Goal: Task Accomplishment & Management: Use online tool/utility

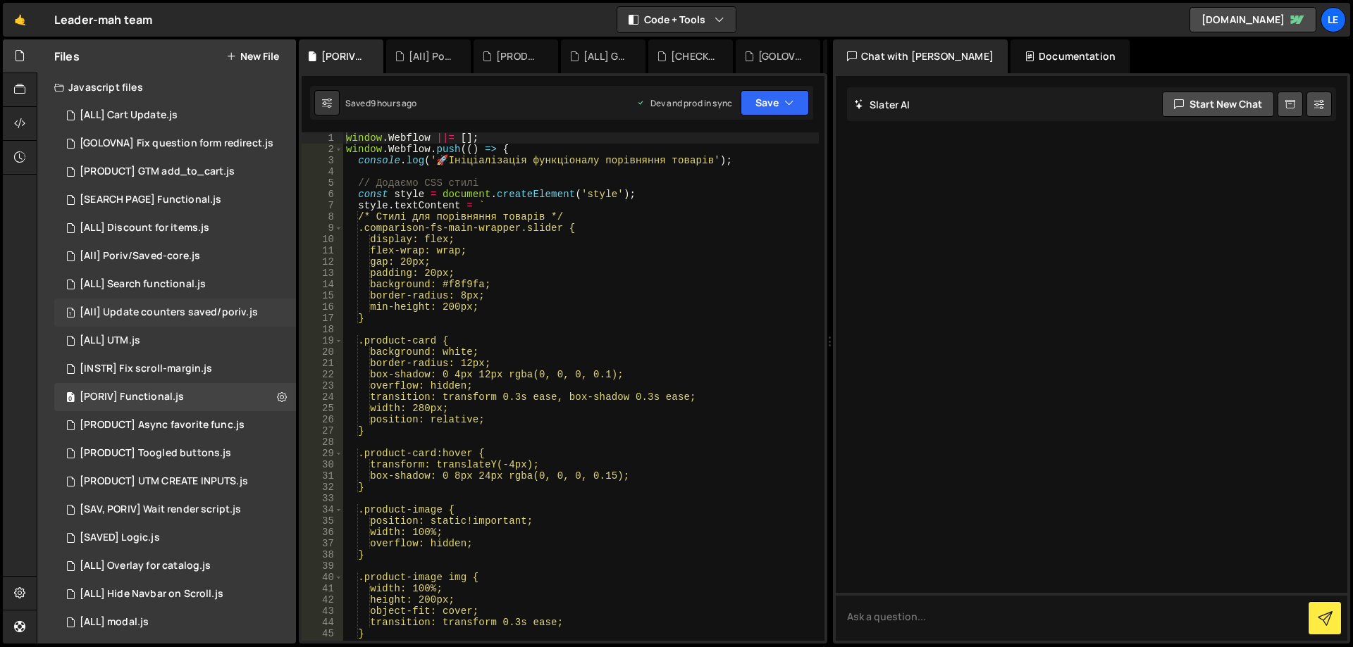
click at [165, 306] on div "[All] Update counters saved/poriv.js" at bounding box center [169, 312] width 178 height 13
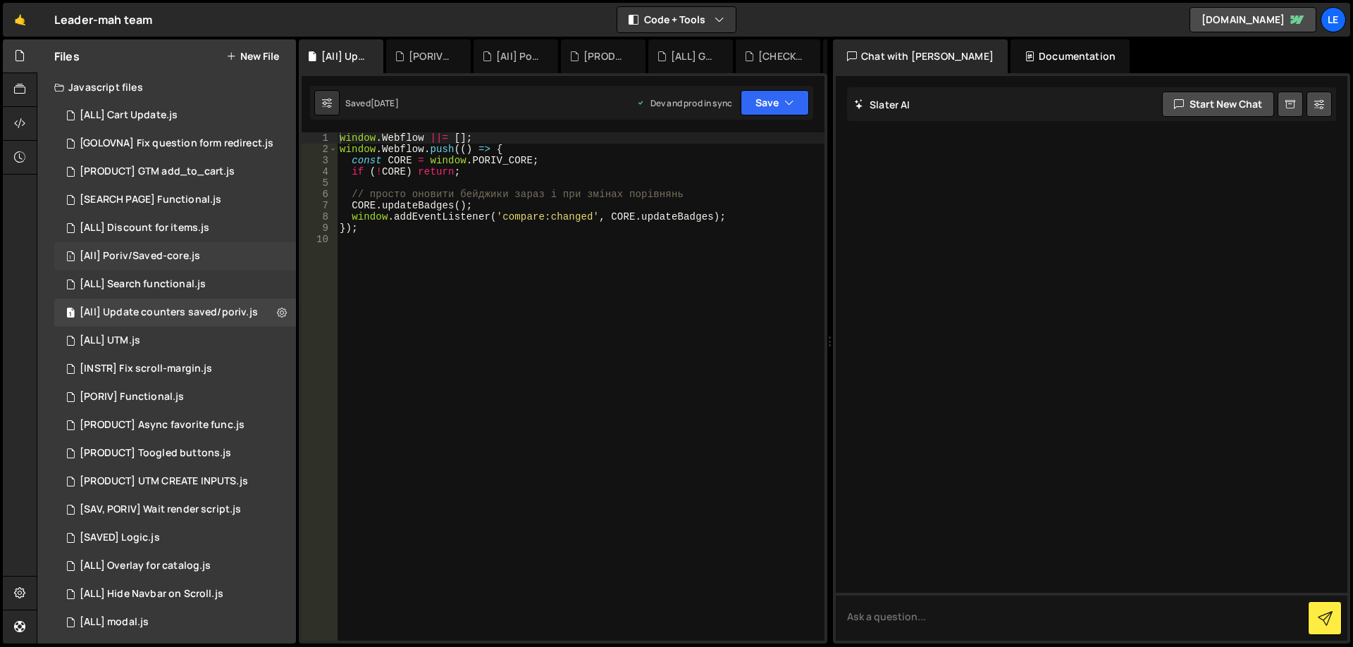
click at [213, 259] on div "1 [All] Poriv/Saved-core.js 0" at bounding box center [175, 256] width 242 height 28
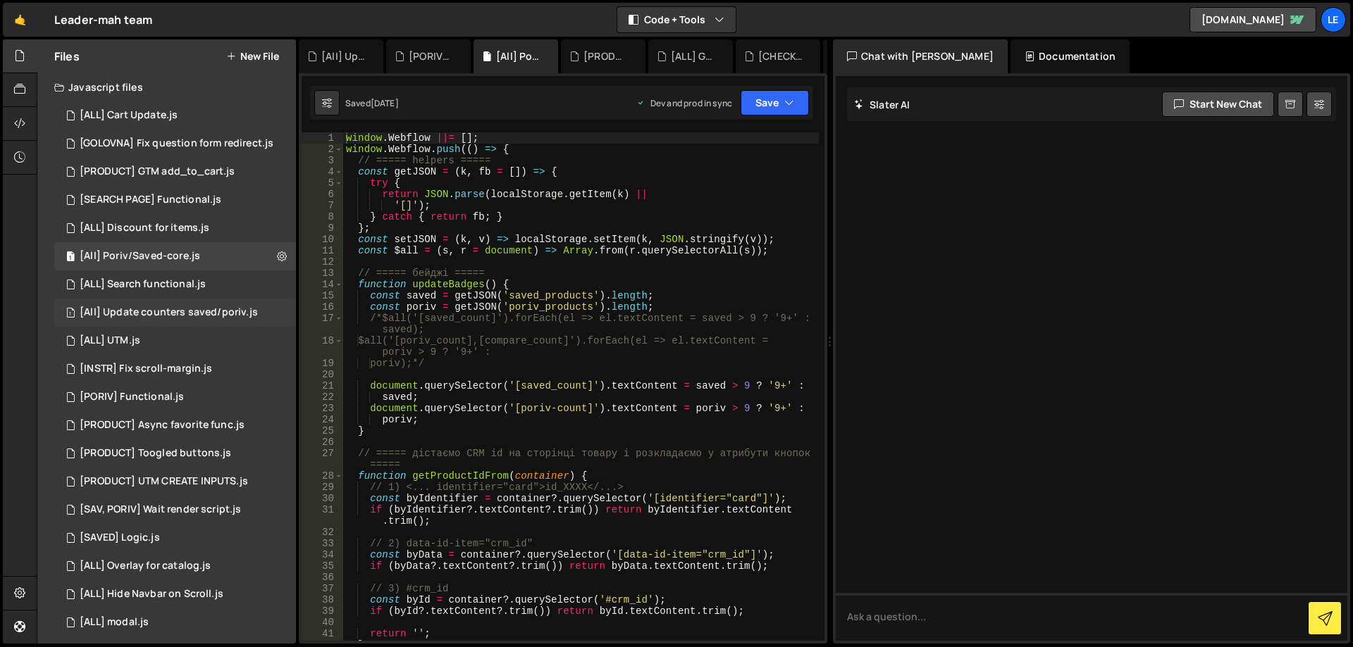
click at [184, 315] on div "[All] Update counters saved/poriv.js" at bounding box center [169, 312] width 178 height 13
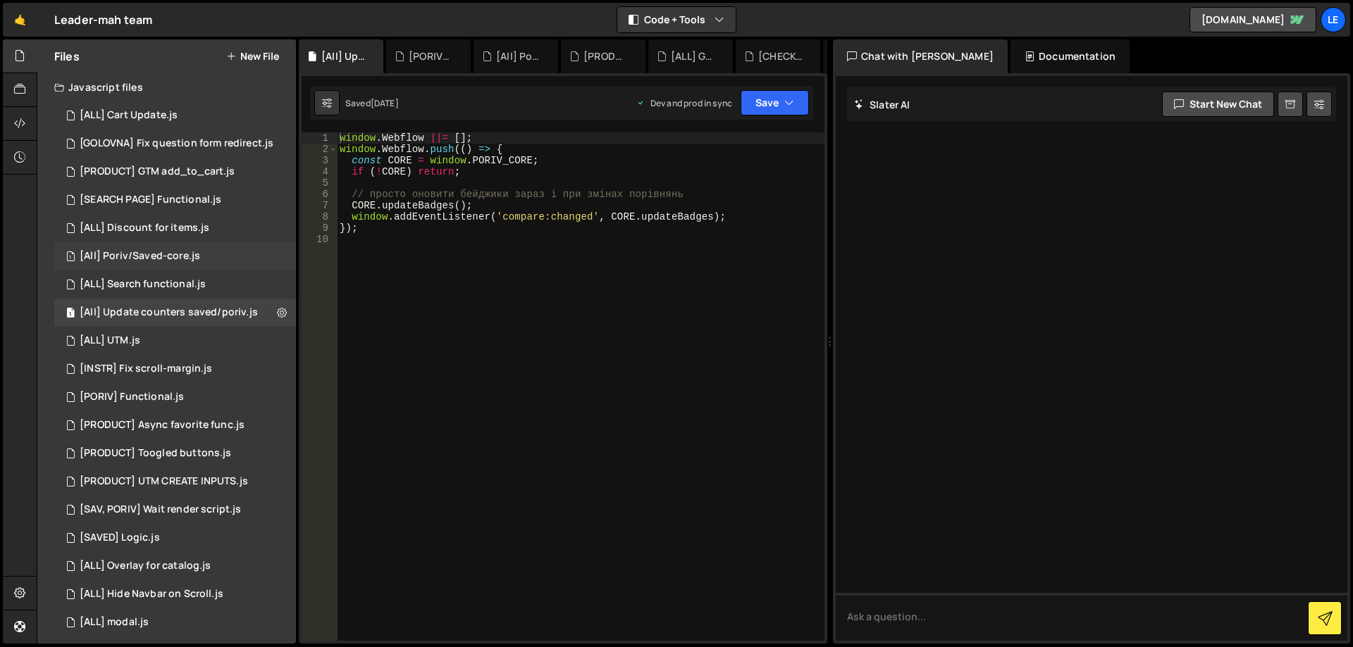
click at [190, 259] on div "[All] Poriv/Saved-core.js" at bounding box center [140, 256] width 120 height 13
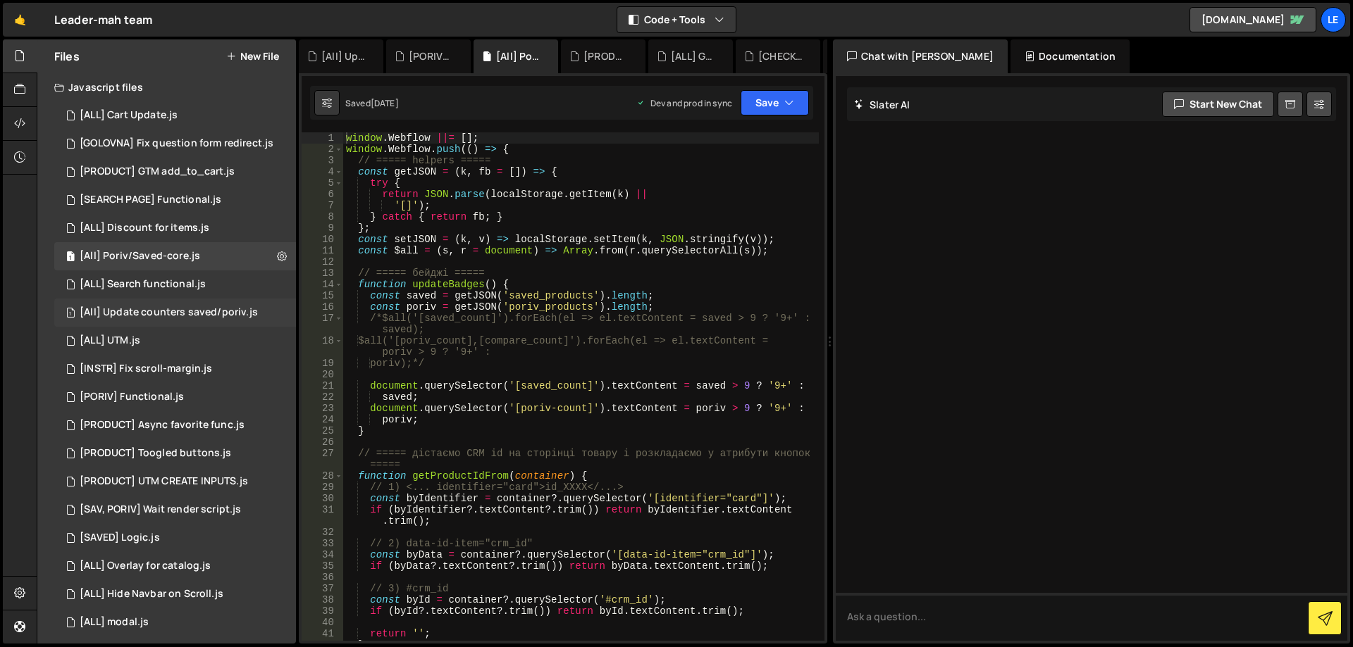
click at [201, 311] on div "[All] Update counters saved/poriv.js" at bounding box center [169, 312] width 178 height 13
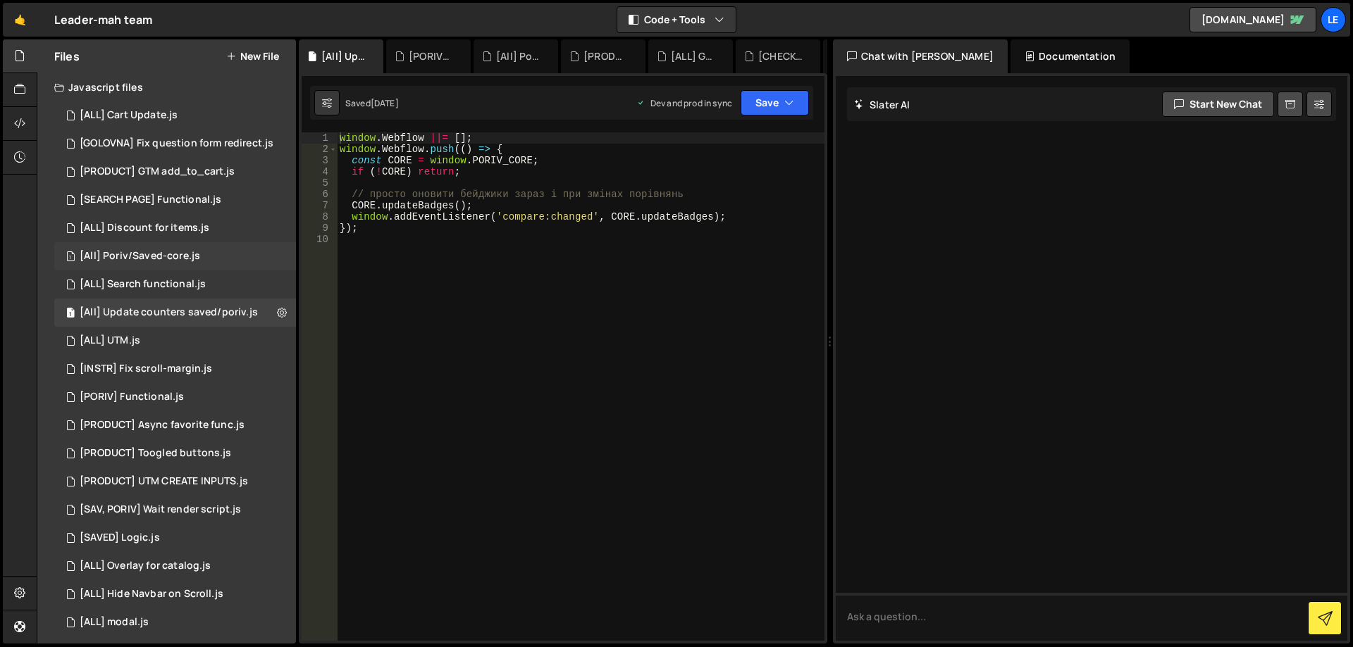
click at [171, 265] on div "1 [All] Poriv/Saved-core.js 0" at bounding box center [175, 256] width 242 height 28
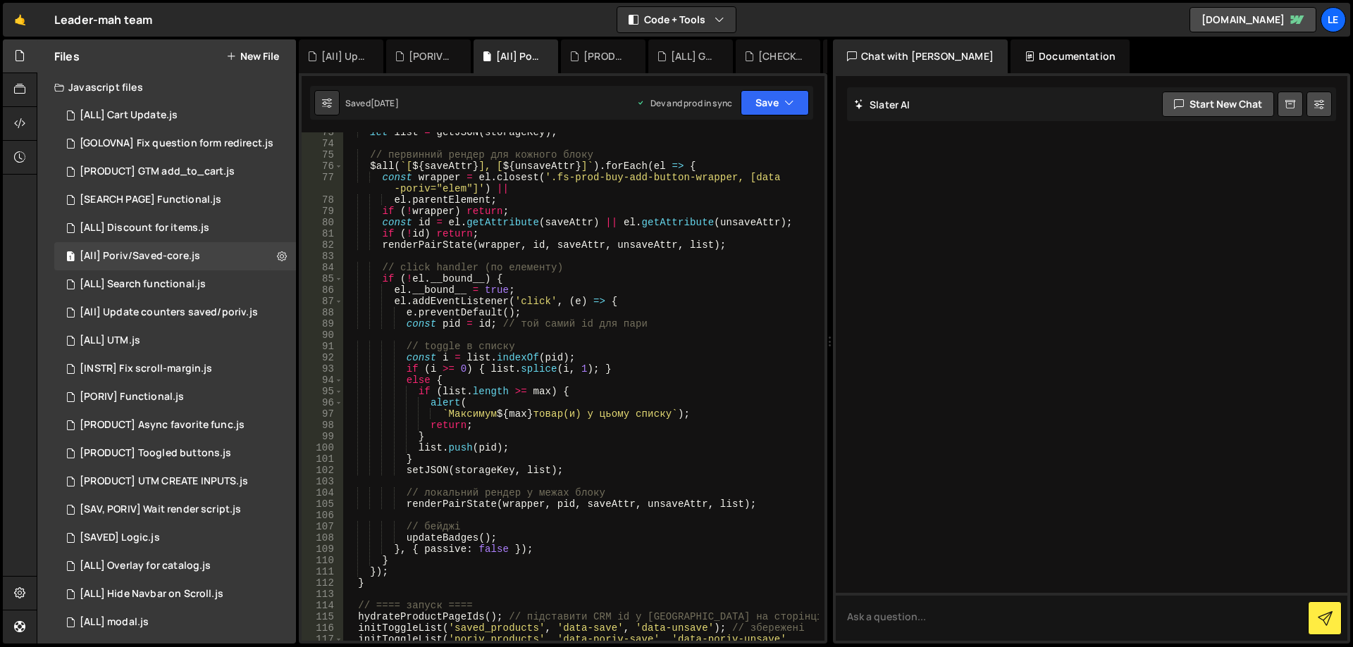
scroll to position [1226, 0]
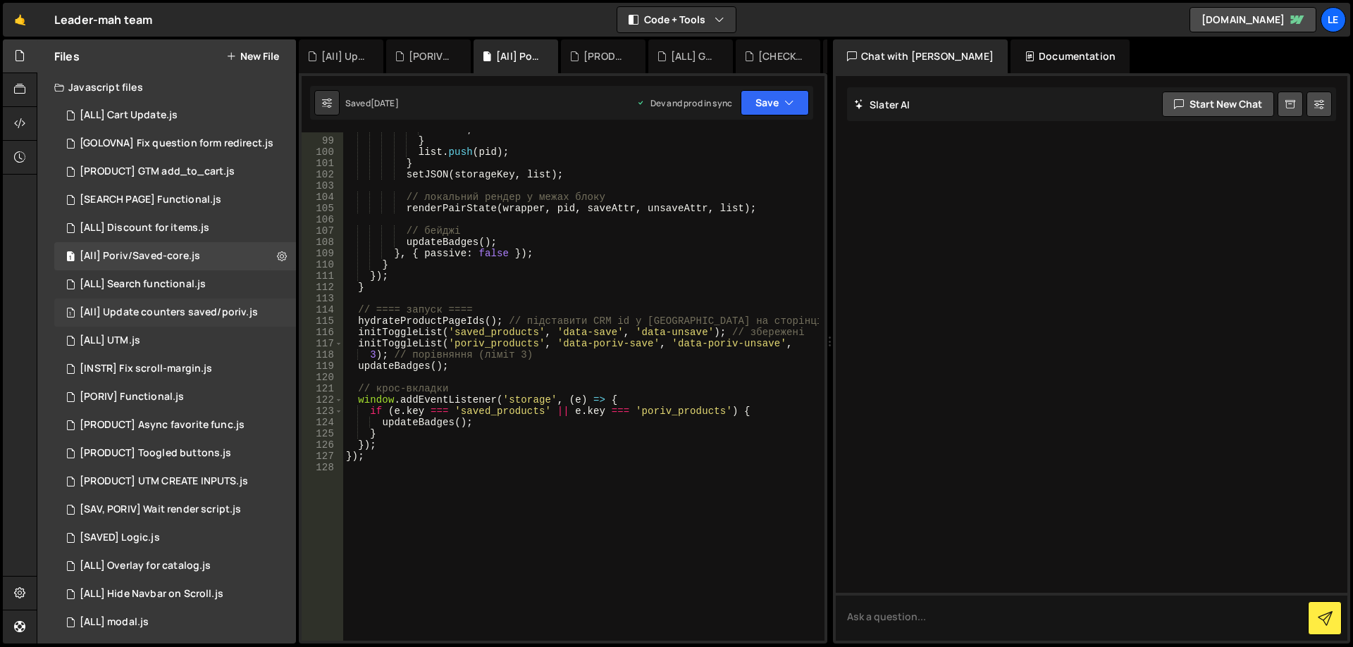
click at [197, 311] on div "[All] Update counters saved/poriv.js" at bounding box center [169, 312] width 178 height 13
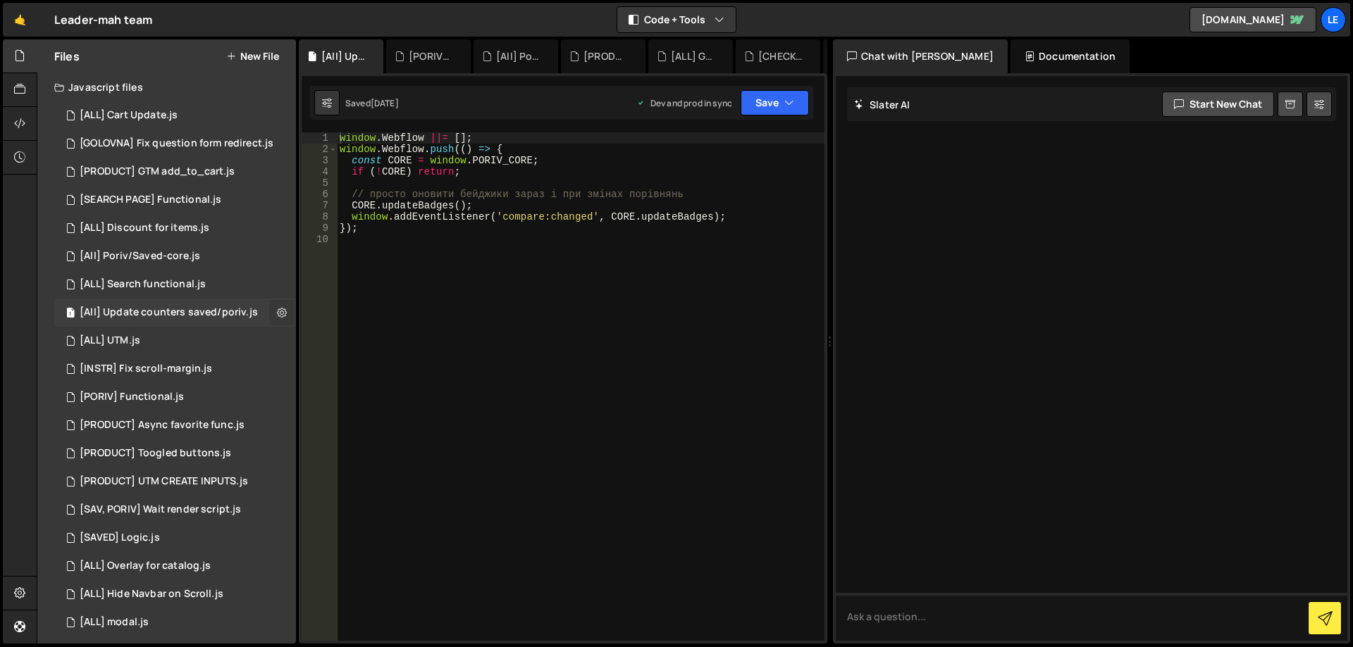
click at [277, 313] on icon at bounding box center [282, 312] width 10 height 13
type input "[All] Update counters saved/poriv"
radio input "true"
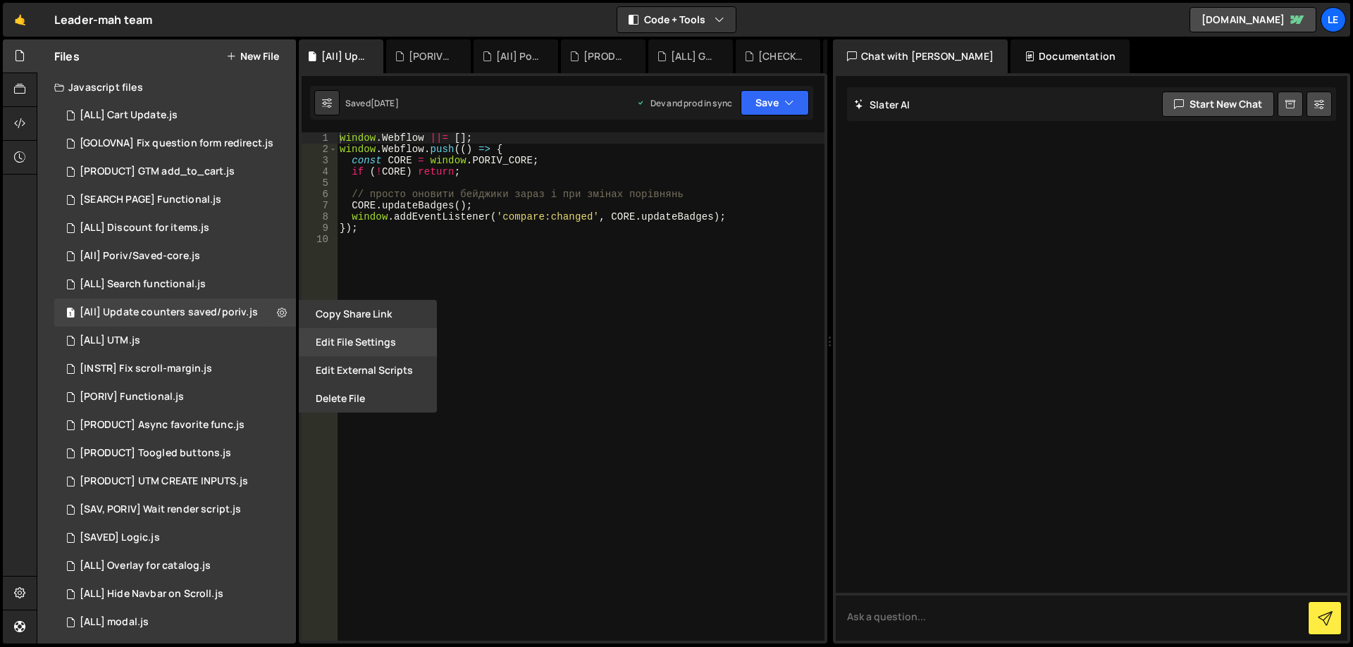
click at [353, 335] on button "Edit File Settings" at bounding box center [368, 342] width 138 height 28
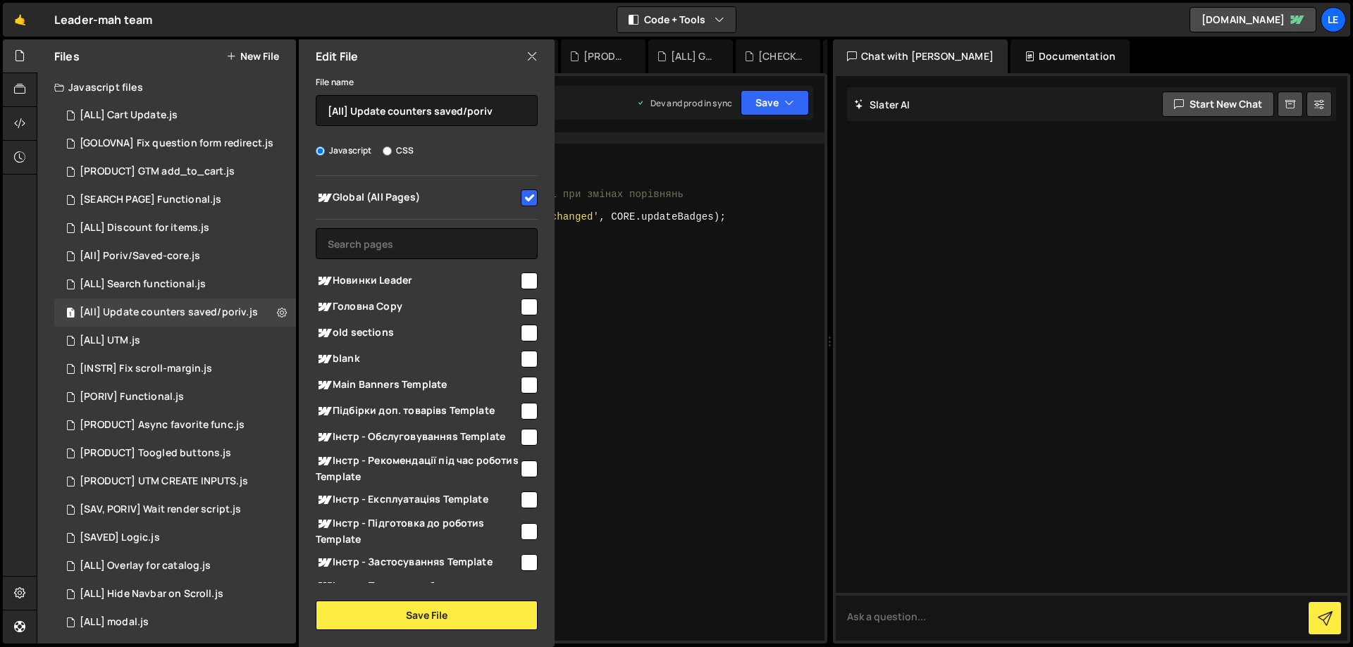
click at [521, 197] on input "checkbox" at bounding box center [529, 198] width 17 height 17
checkbox input "false"
click at [459, 609] on button "Save File" at bounding box center [427, 616] width 222 height 30
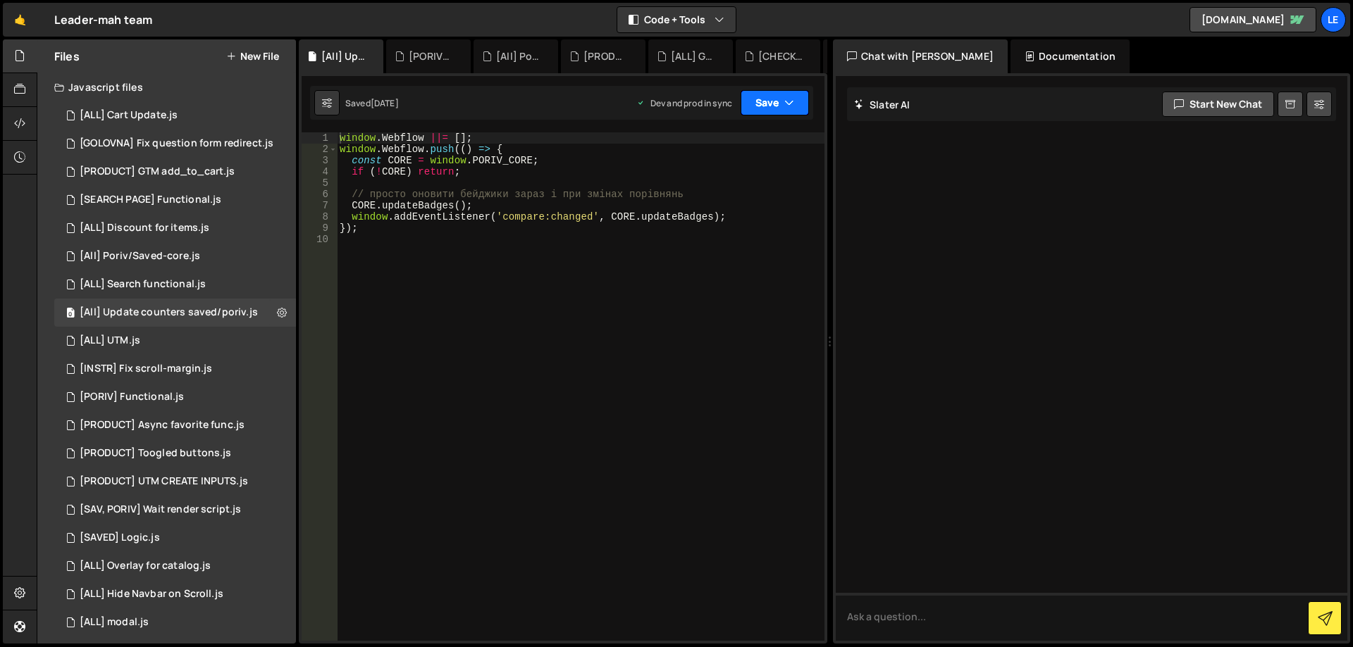
click at [760, 101] on button "Save" at bounding box center [774, 102] width 68 height 25
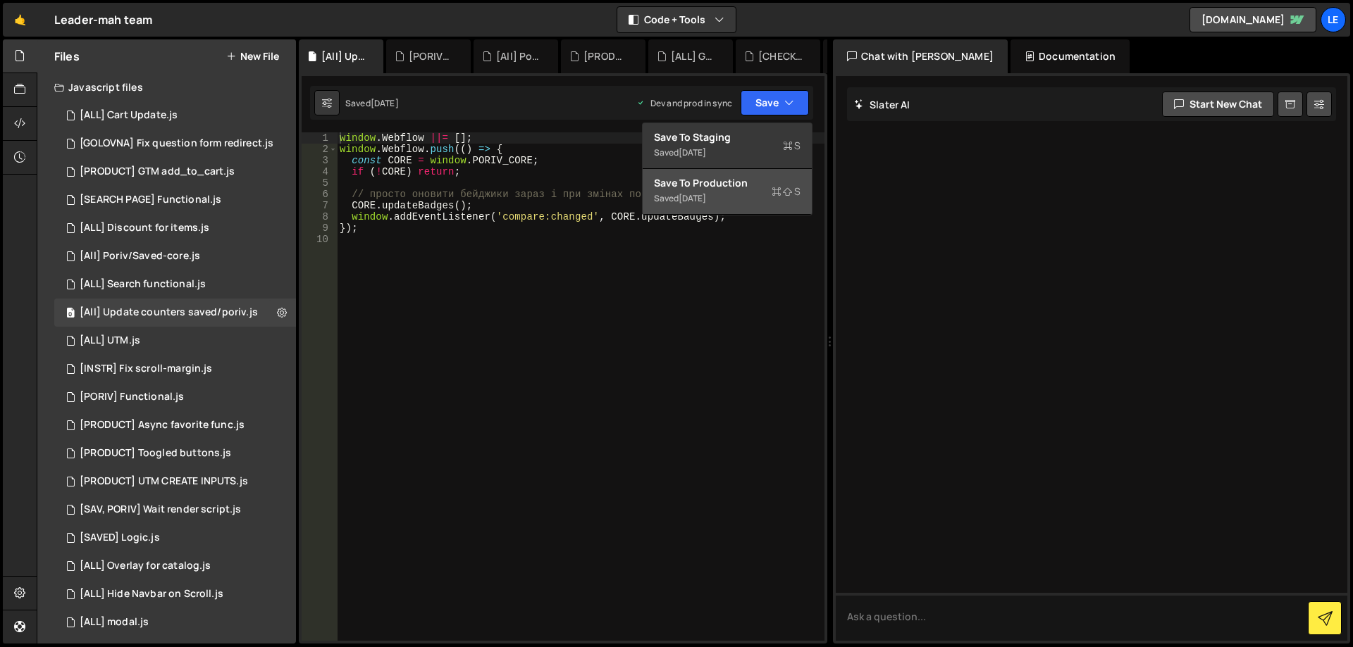
click at [750, 199] on div "Saved [DATE]" at bounding box center [727, 198] width 147 height 17
